Goal: Task Accomplishment & Management: Complete application form

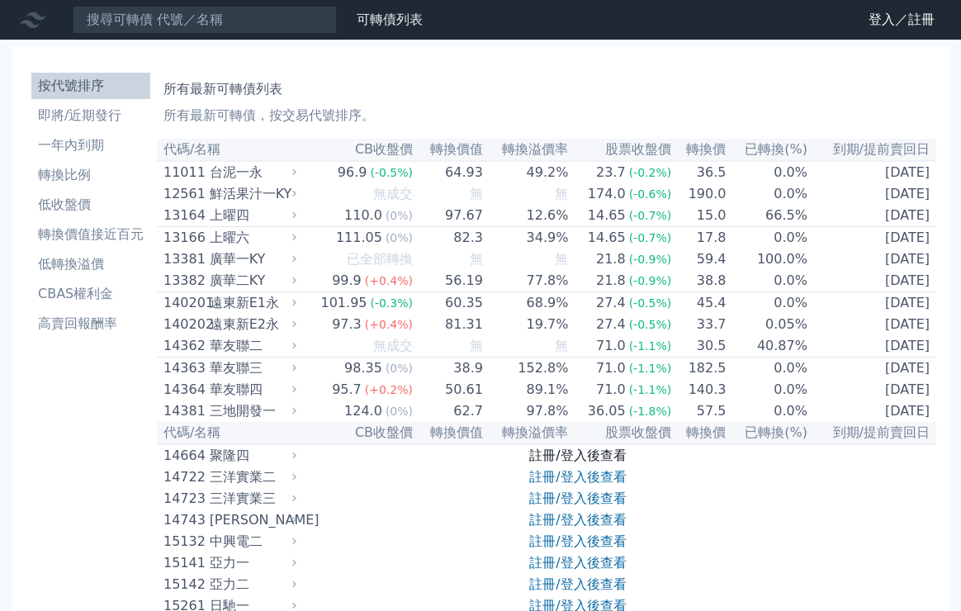
click at [538, 463] on link "註冊/登入後查看" at bounding box center [577, 455] width 97 height 16
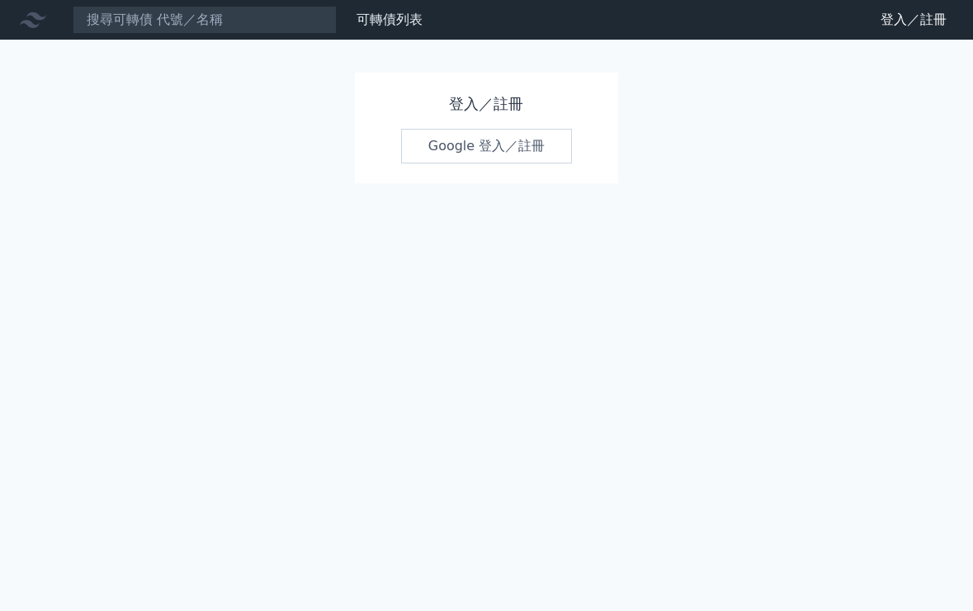
click at [469, 151] on link "Google 登入／註冊" at bounding box center [487, 146] width 172 height 35
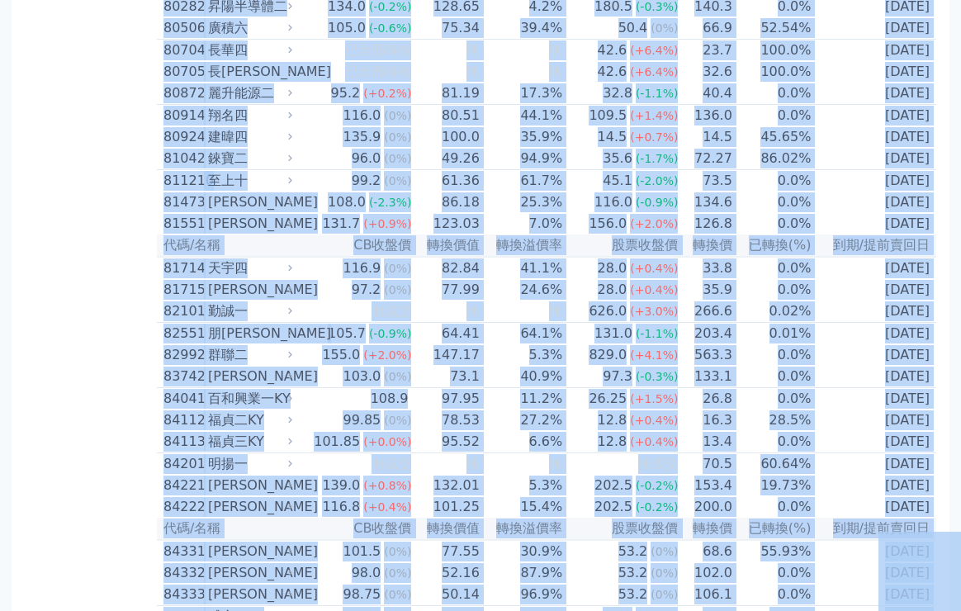
scroll to position [7996, 0]
